Goal: Find contact information: Find contact information

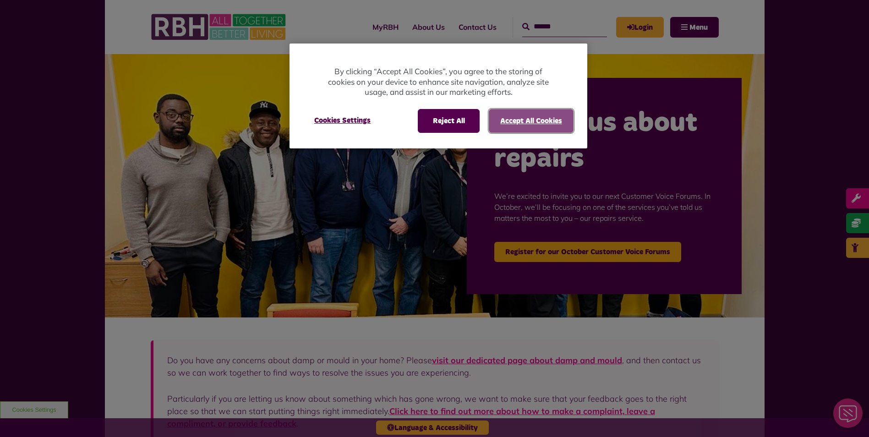
click at [516, 118] on button "Accept All Cookies" at bounding box center [531, 121] width 85 height 24
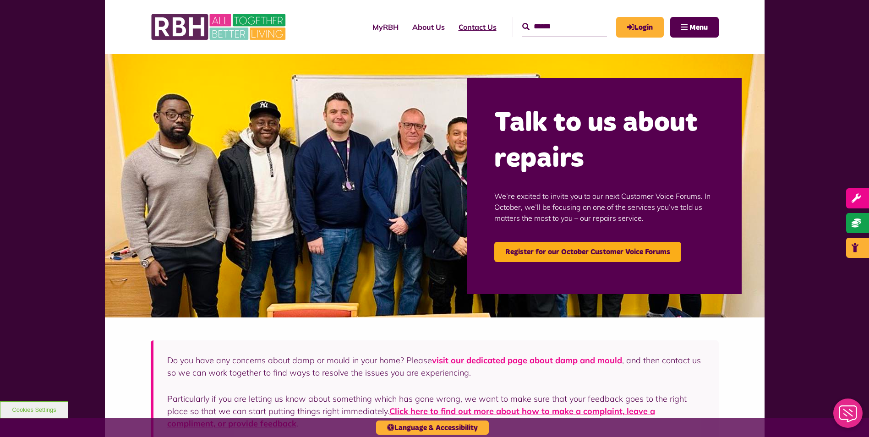
click at [455, 28] on link "Contact Us" at bounding box center [478, 27] width 52 height 25
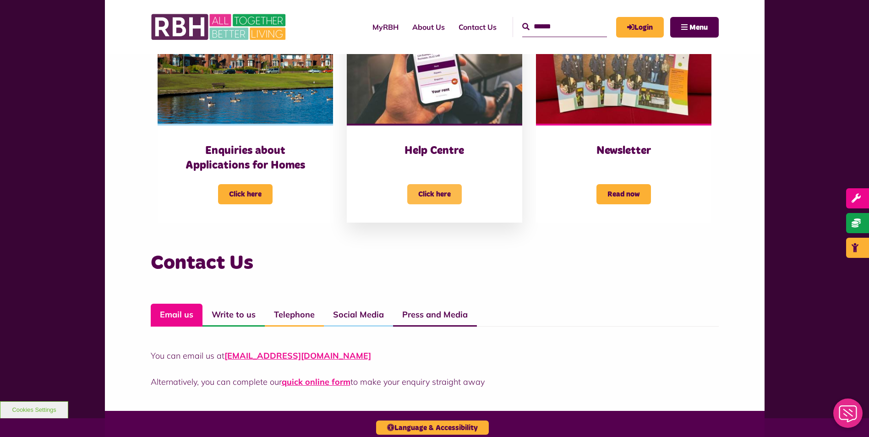
scroll to position [504, 0]
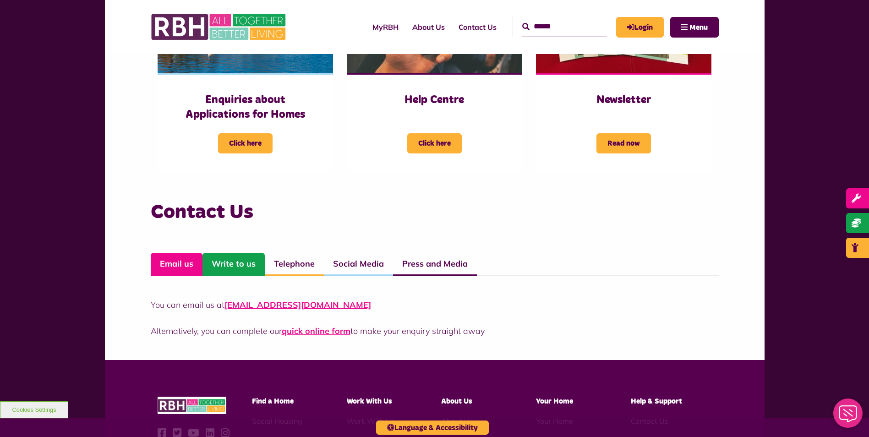
click at [257, 264] on link "Write to us" at bounding box center [234, 264] width 62 height 23
